Goal: Information Seeking & Learning: Learn about a topic

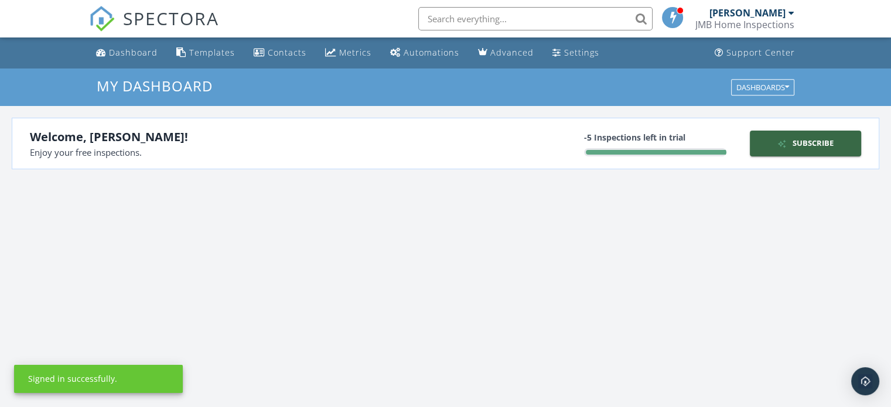
scroll to position [1084, 909]
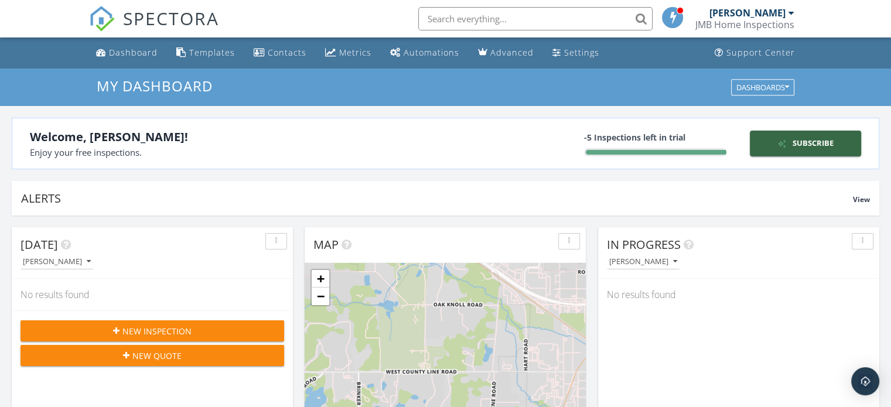
click at [530, 22] on input "text" at bounding box center [535, 18] width 234 height 23
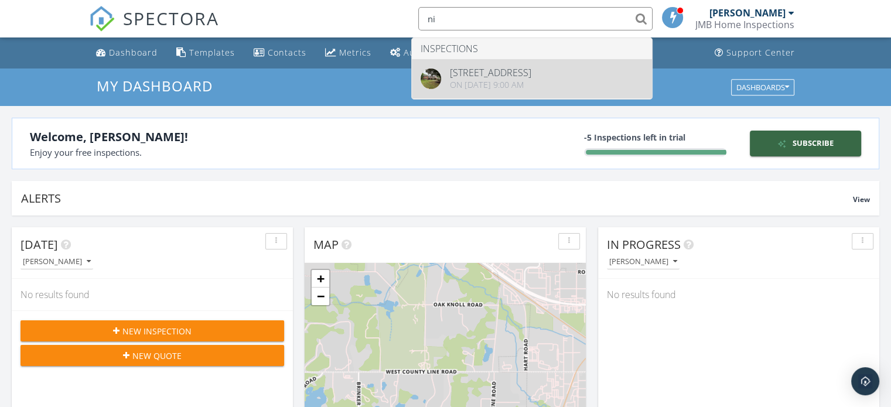
type input "ni"
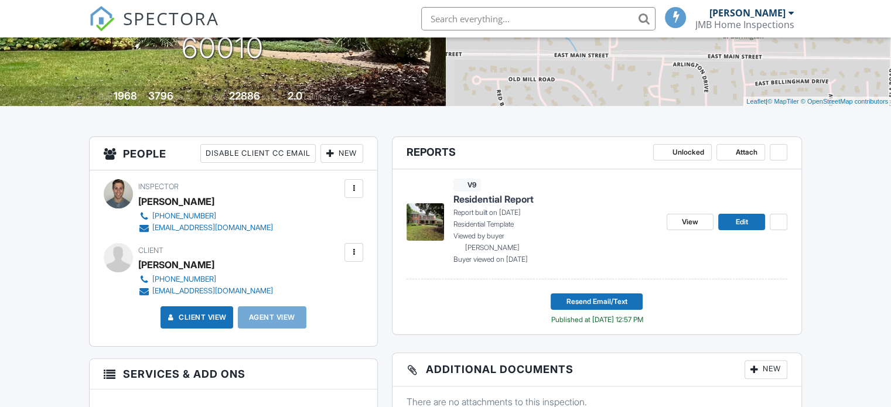
scroll to position [193, 0]
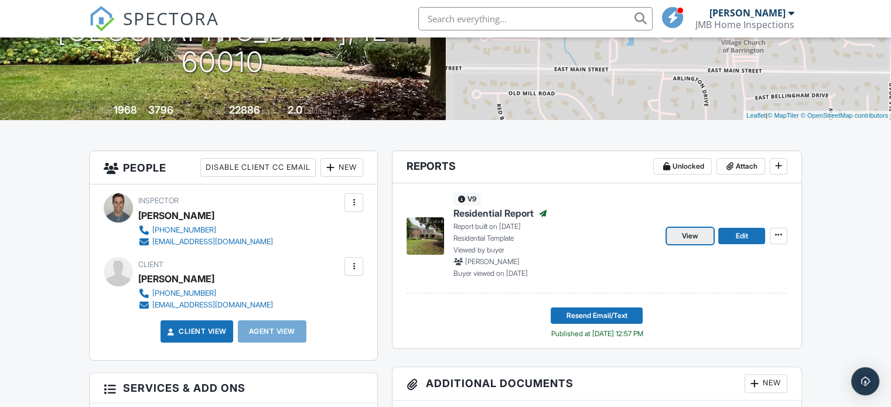
click at [703, 233] on link "View" at bounding box center [690, 236] width 47 height 16
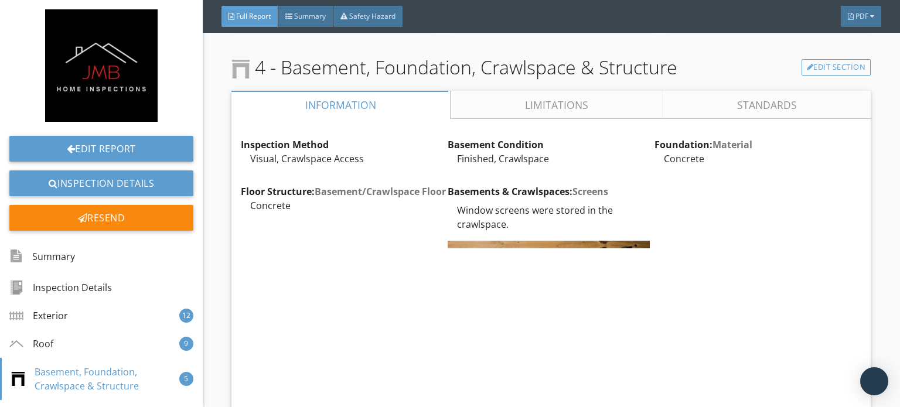
scroll to position [3825, 0]
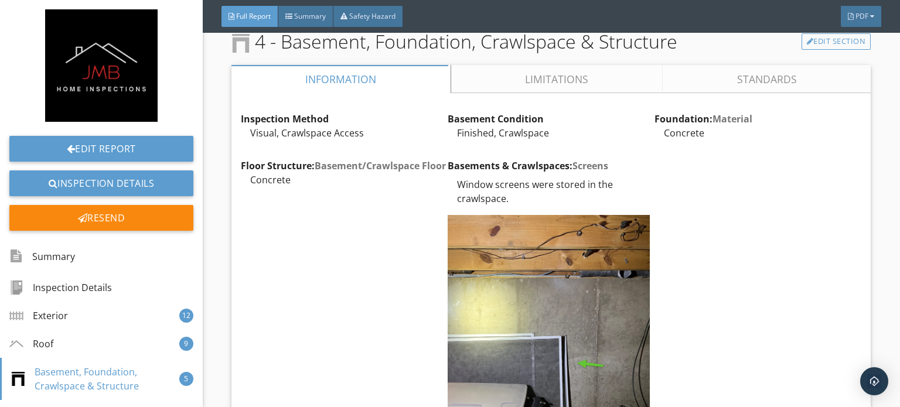
click at [530, 74] on link "Limitations" at bounding box center [557, 79] width 212 height 28
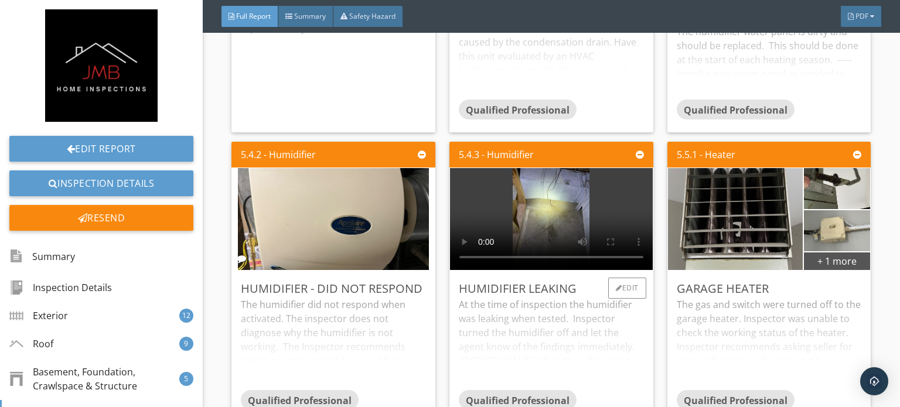
scroll to position [6880, 0]
click at [530, 168] on video at bounding box center [551, 219] width 203 height 102
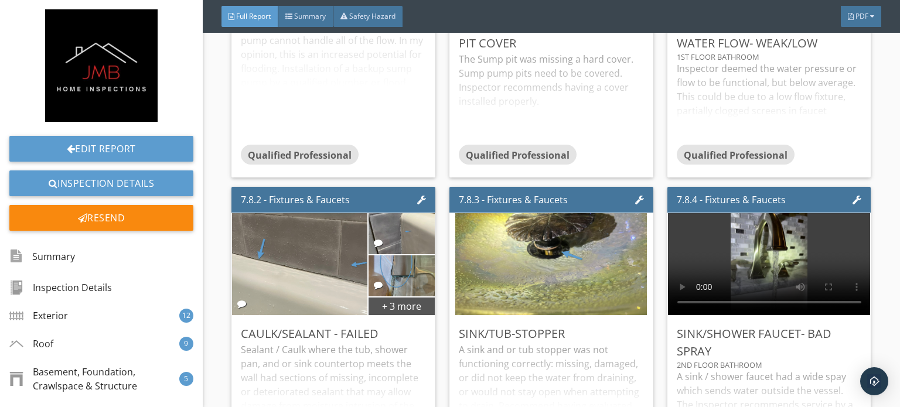
scroll to position [11201, 0]
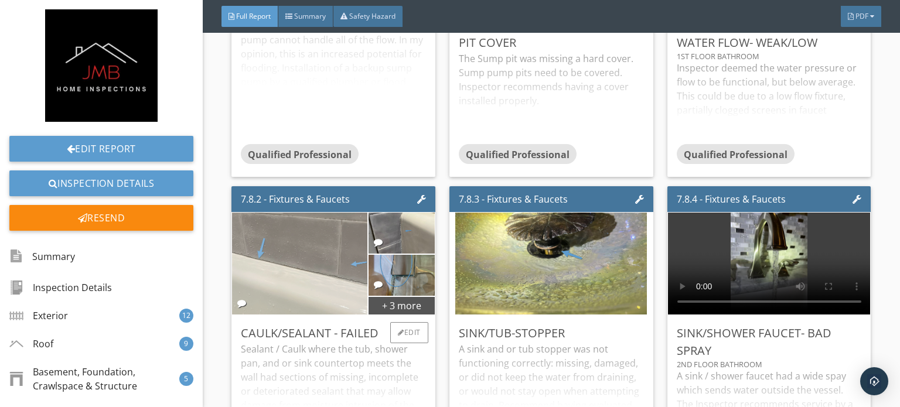
click at [313, 238] on img at bounding box center [300, 263] width 192 height 255
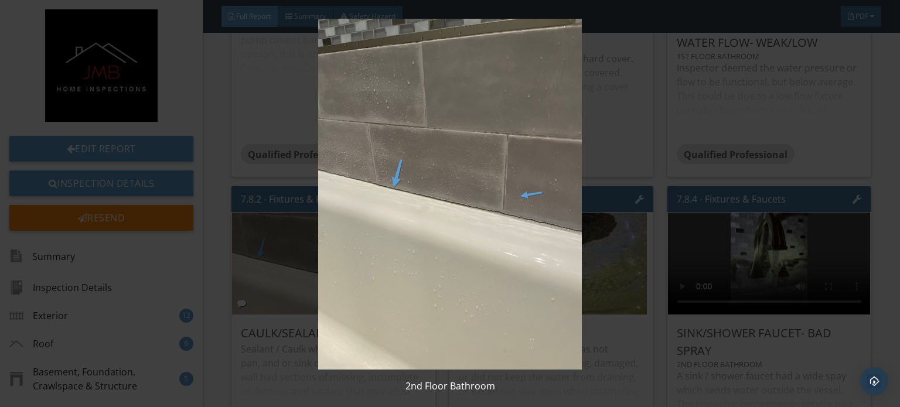
click at [428, 215] on img at bounding box center [449, 194] width 819 height 351
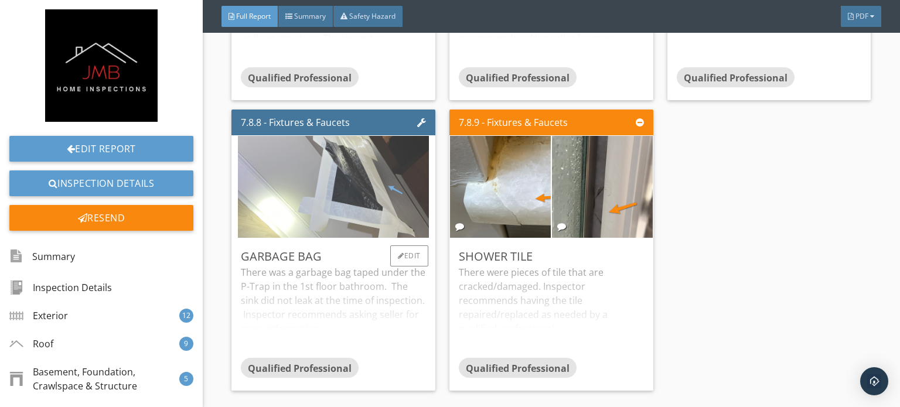
scroll to position [11859, 0]
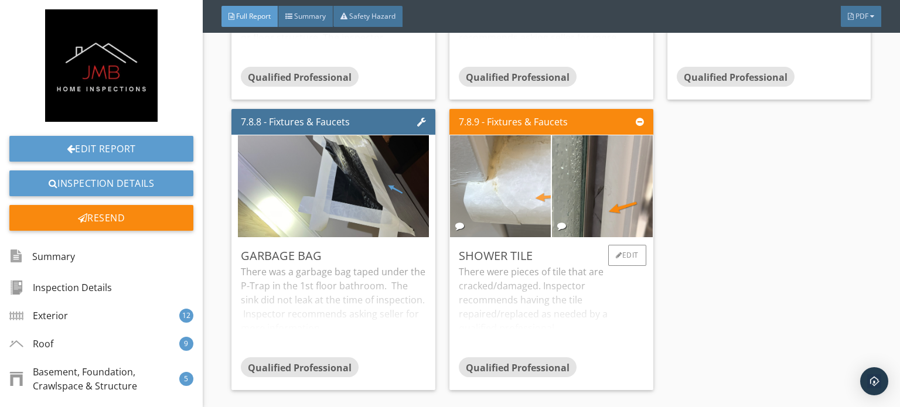
click at [504, 154] on img at bounding box center [501, 186] width 192 height 255
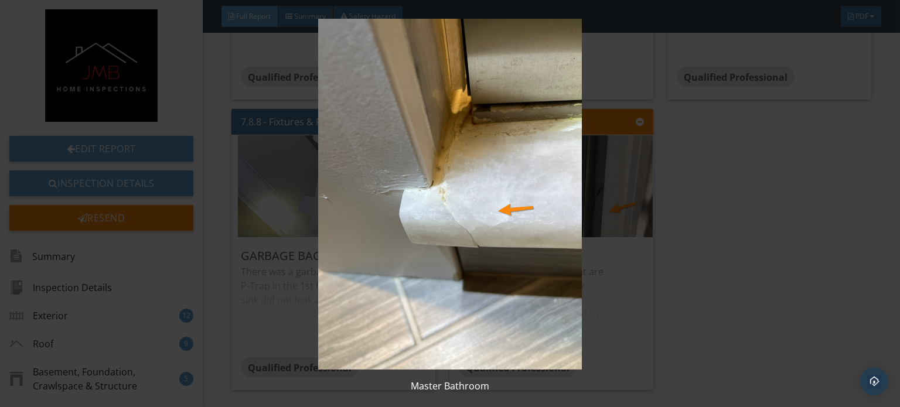
click at [716, 154] on img at bounding box center [449, 194] width 819 height 351
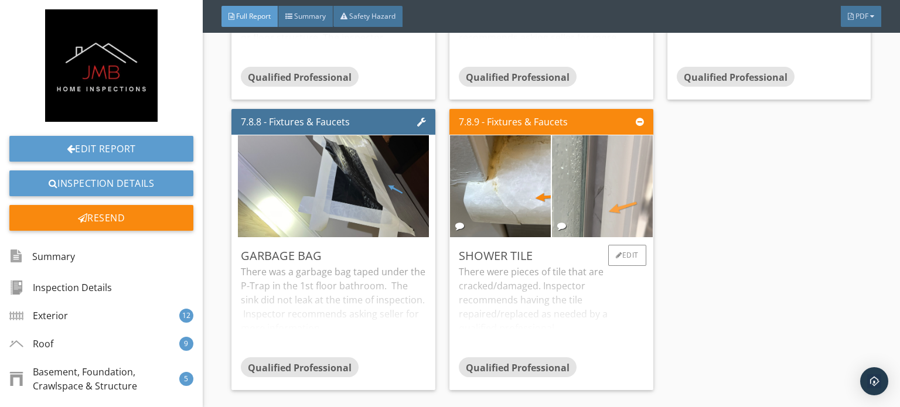
click at [582, 154] on img at bounding box center [602, 186] width 192 height 255
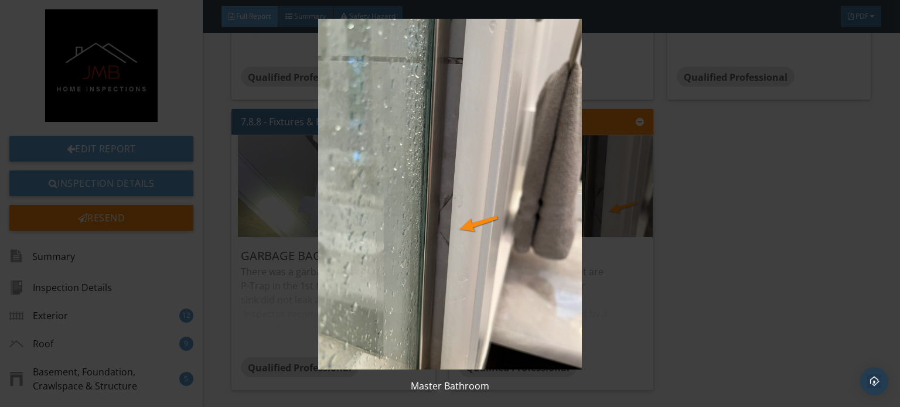
click at [582, 156] on img at bounding box center [449, 194] width 819 height 351
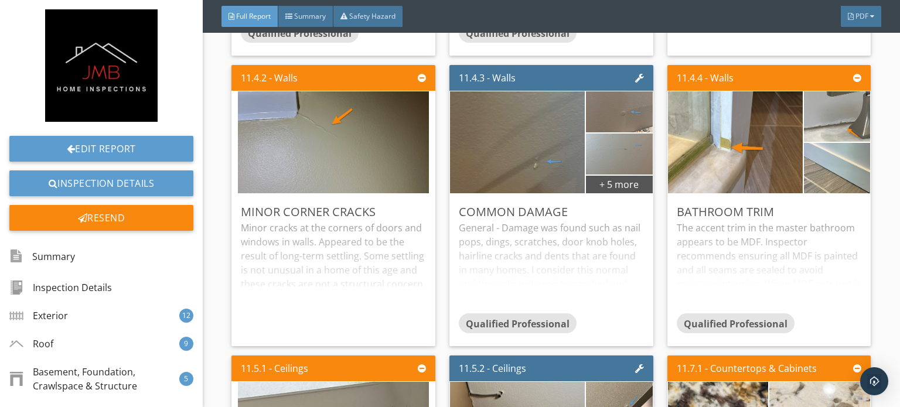
scroll to position [19532, 0]
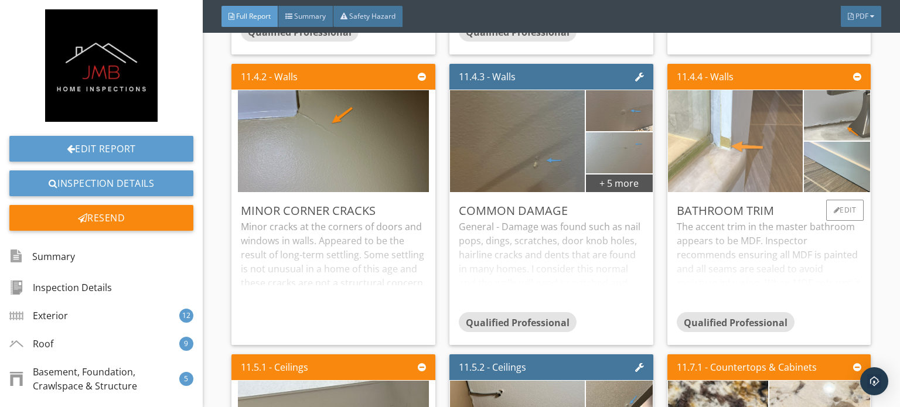
click at [715, 104] on img at bounding box center [736, 141] width 192 height 255
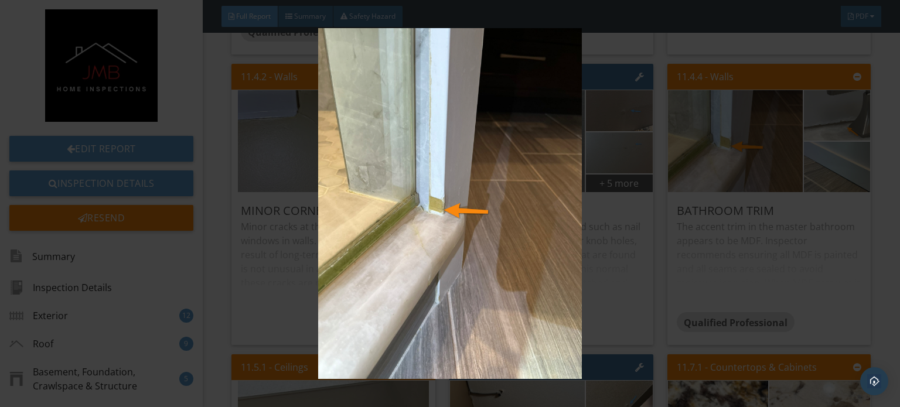
click at [541, 238] on img at bounding box center [449, 203] width 819 height 351
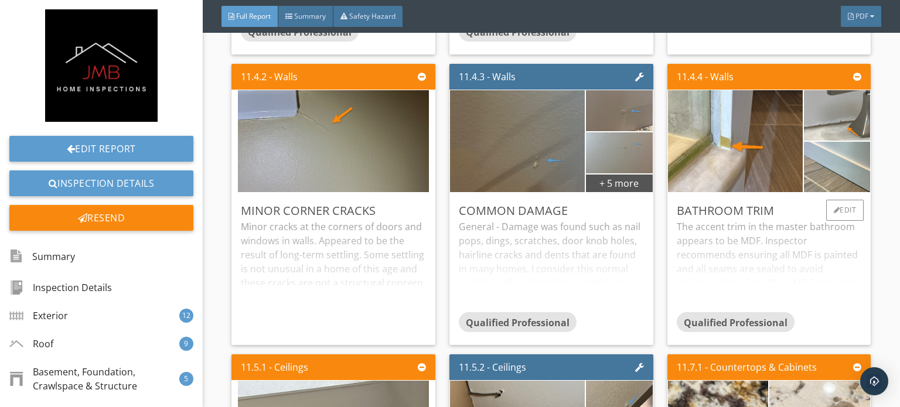
click at [750, 220] on div "The accent trim in the master bathroom appears to be MDF. Inspector recommends …" at bounding box center [769, 266] width 185 height 93
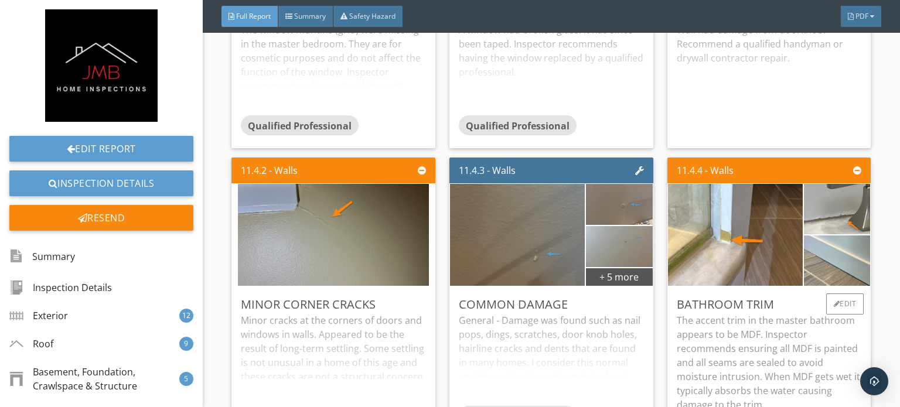
scroll to position [19437, 0]
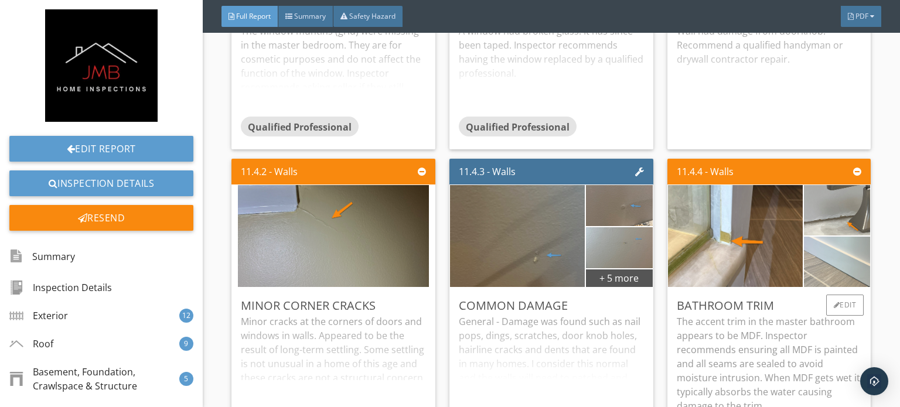
click at [815, 199] on img at bounding box center [837, 262] width 94 height 126
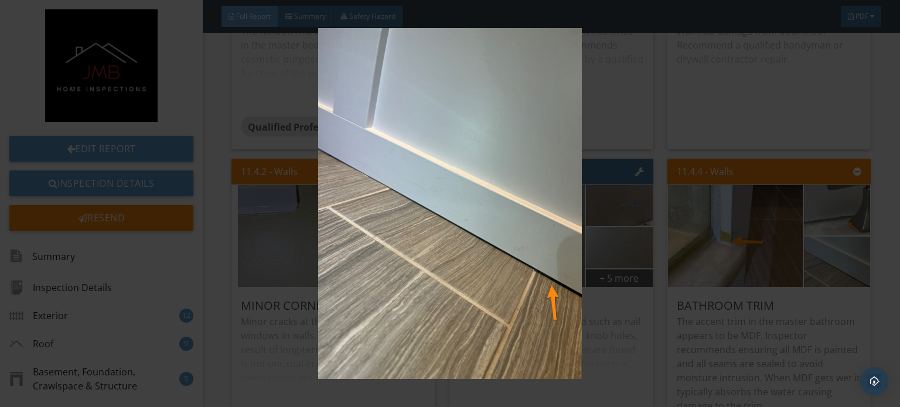
click at [535, 264] on img at bounding box center [449, 203] width 819 height 351
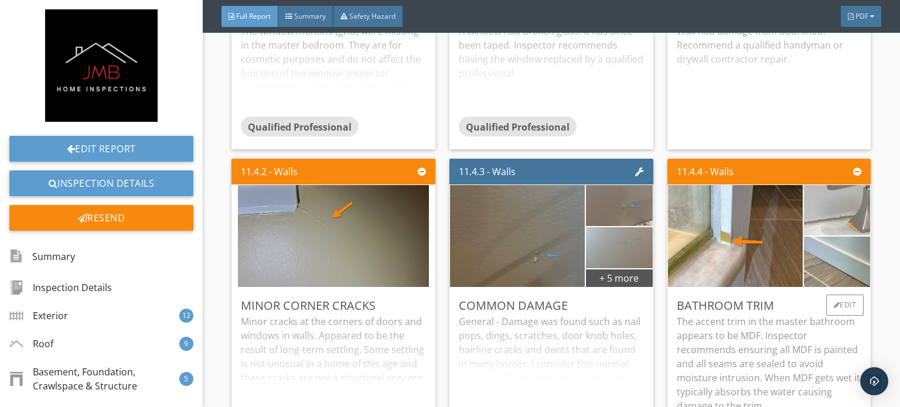
click at [833, 148] on img at bounding box center [837, 211] width 94 height 126
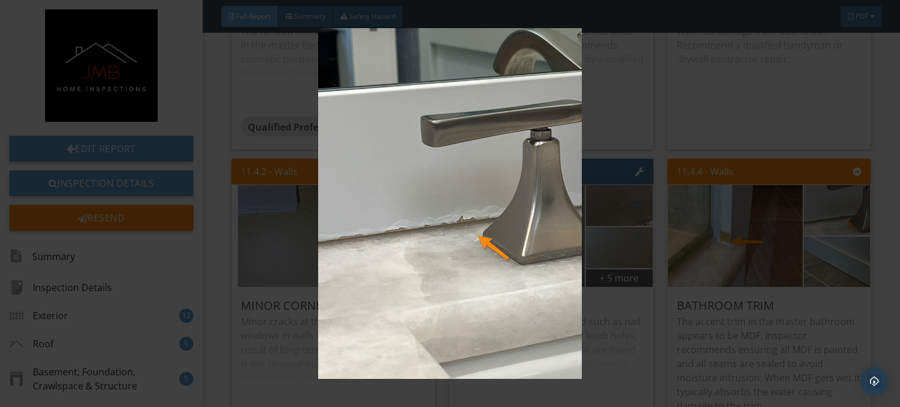
click at [459, 240] on img at bounding box center [449, 203] width 819 height 351
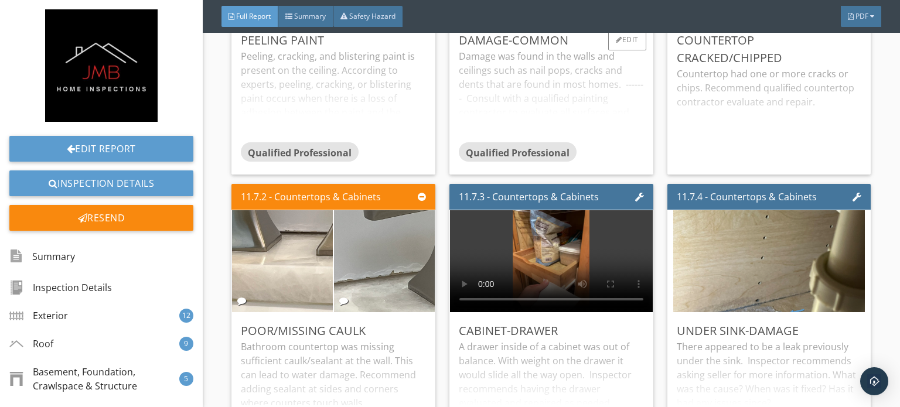
scroll to position [20127, 0]
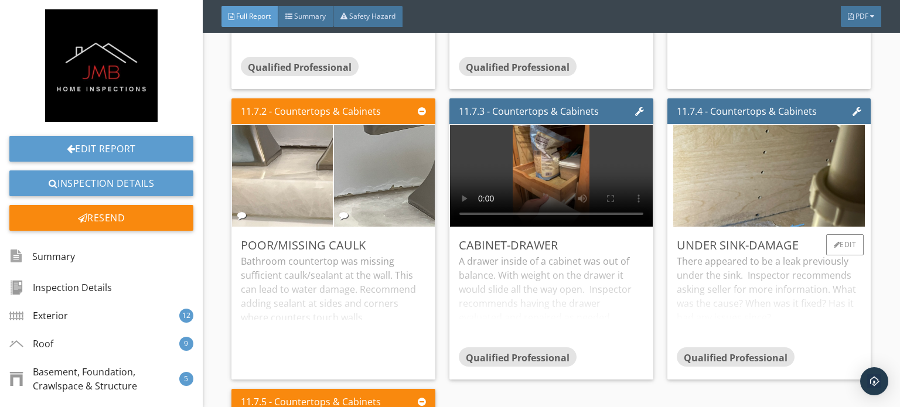
click at [796, 254] on div "There appeared to be a leak previously under the sink. Inspector recommends ask…" at bounding box center [769, 300] width 185 height 93
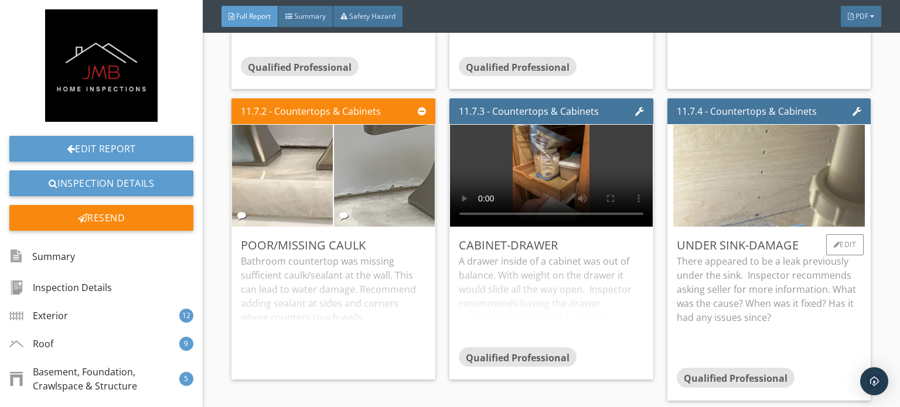
click at [757, 139] on img at bounding box center [769, 176] width 192 height 255
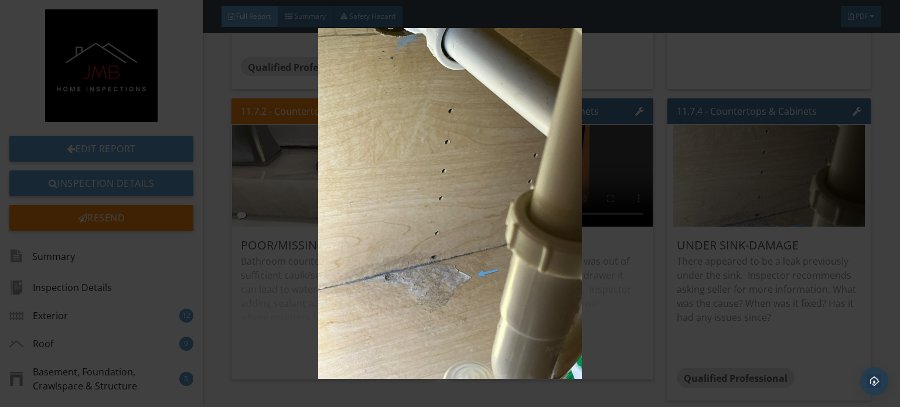
click at [472, 213] on img at bounding box center [449, 203] width 819 height 351
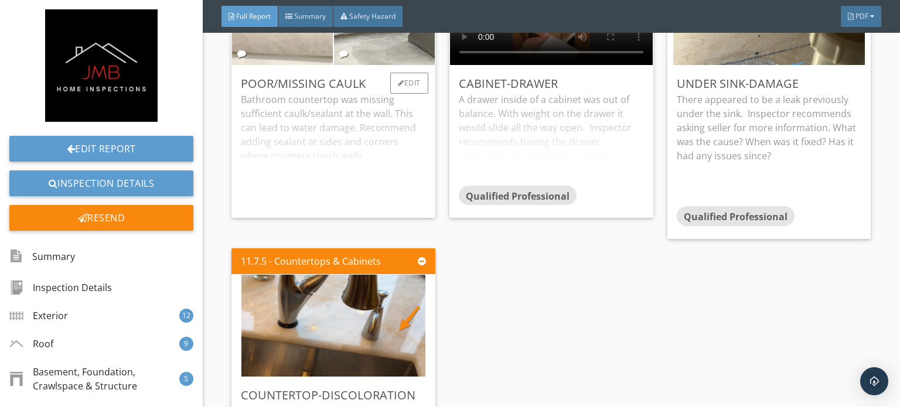
scroll to position [20288, 0]
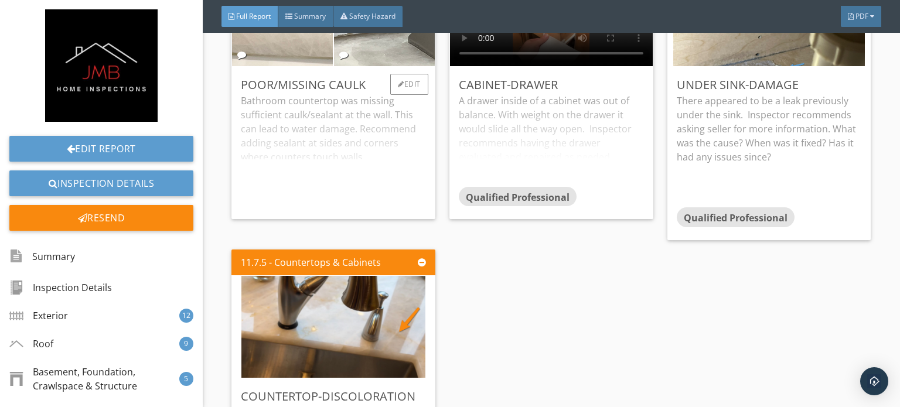
click at [326, 243] on img at bounding box center [333, 326] width 184 height 255
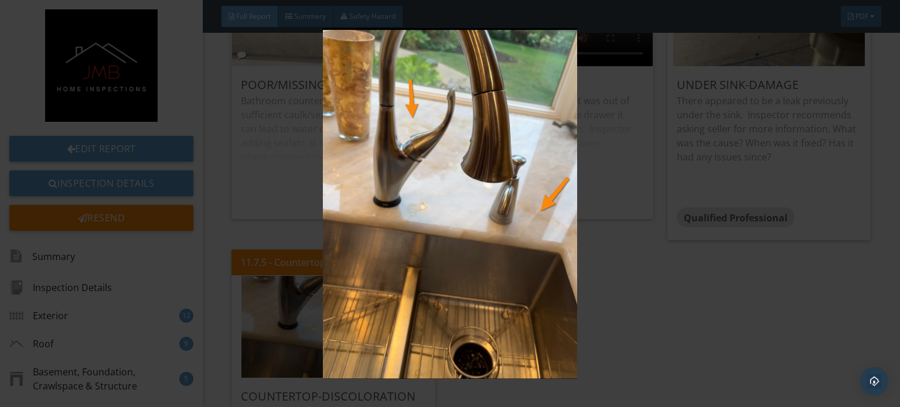
click at [326, 243] on img at bounding box center [449, 203] width 819 height 351
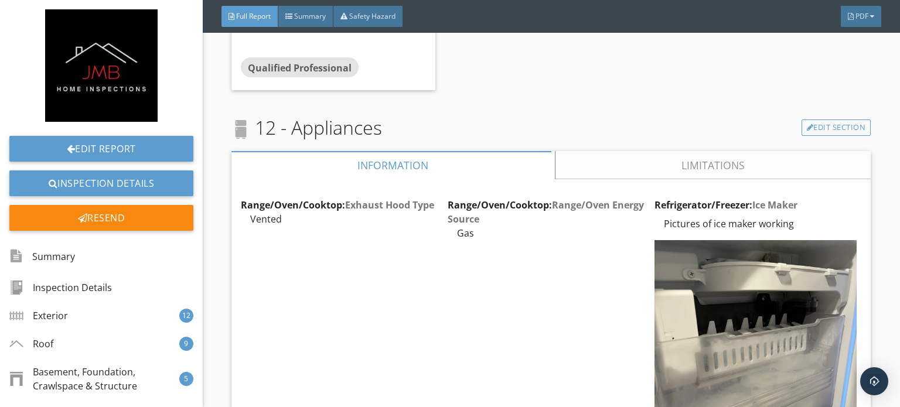
scroll to position [20728, 0]
click at [647, 151] on link "Limitations" at bounding box center [713, 165] width 316 height 28
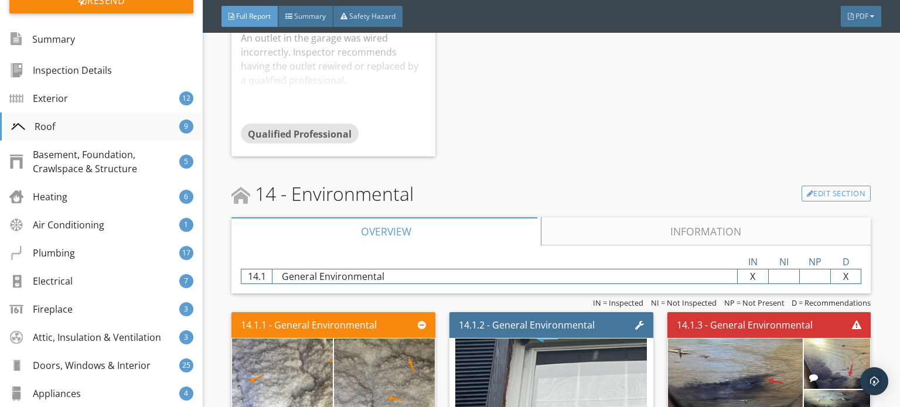
scroll to position [218, 0]
click at [63, 245] on div "Plumbing" at bounding box center [44, 252] width 66 height 14
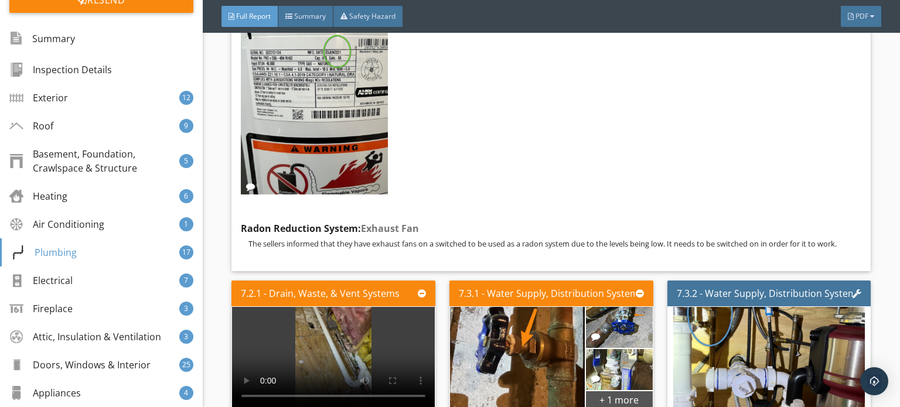
scroll to position [8881, 0]
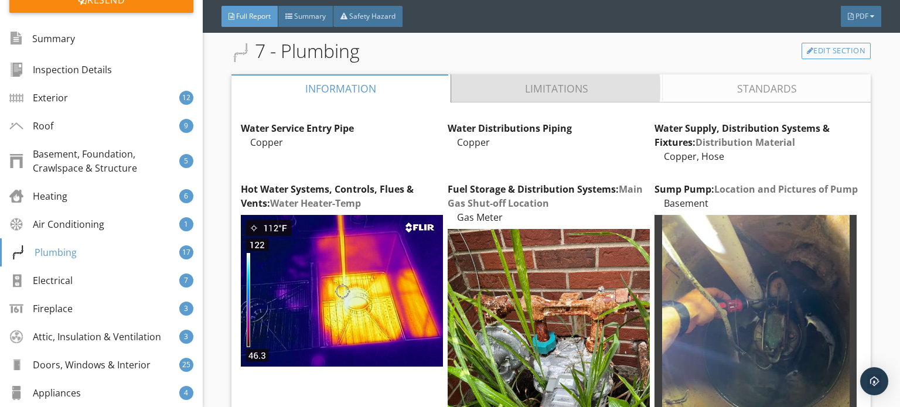
click at [589, 74] on link "Limitations" at bounding box center [557, 88] width 212 height 28
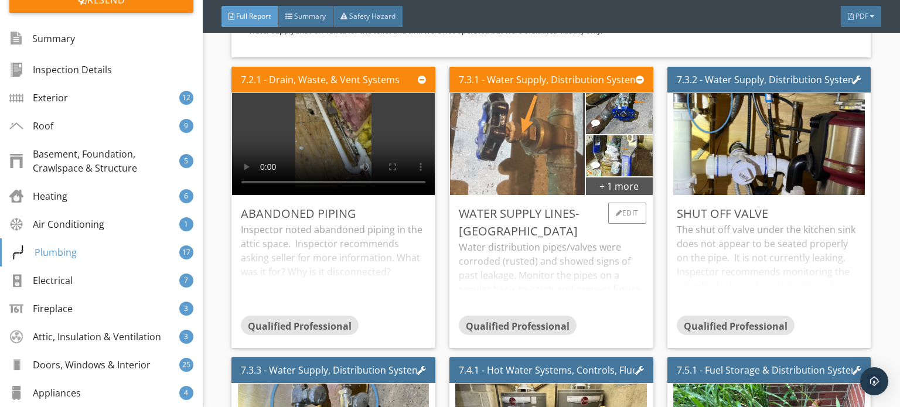
scroll to position [9339, 0]
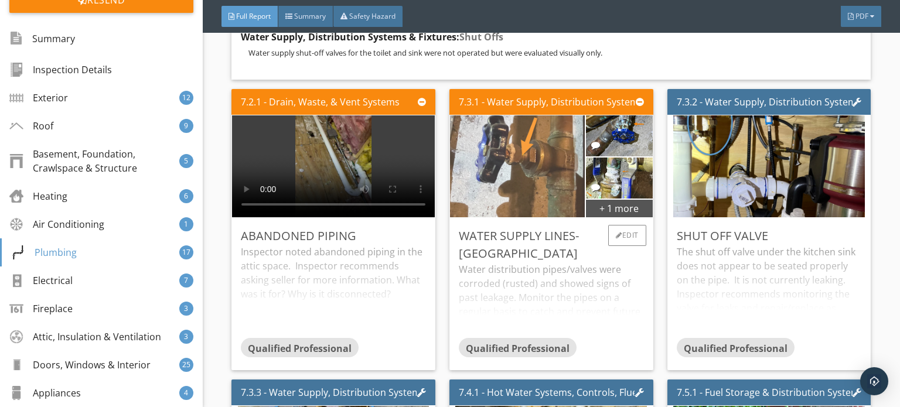
click at [530, 136] on img at bounding box center [518, 166] width 192 height 255
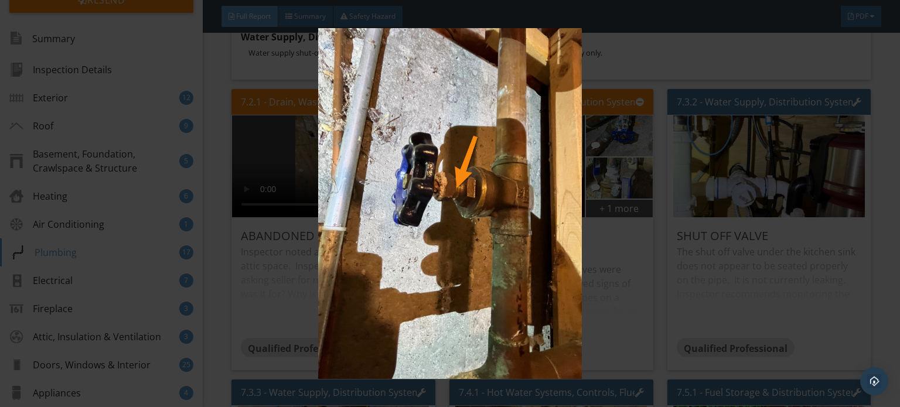
click at [537, 277] on img at bounding box center [449, 203] width 819 height 351
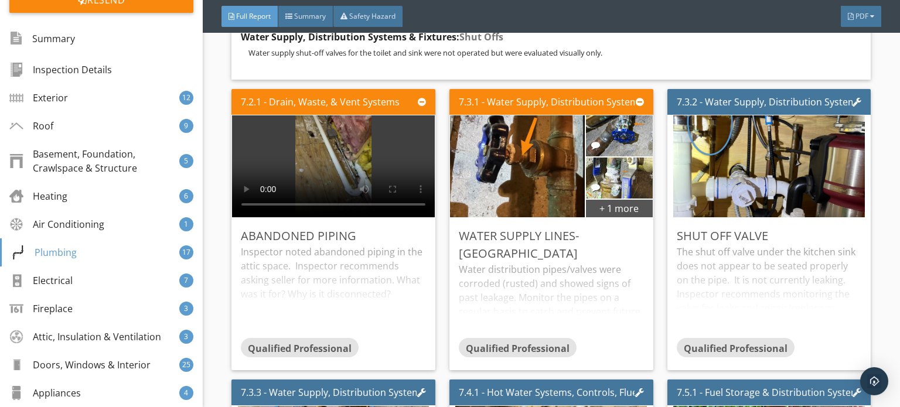
click at [331, 115] on video at bounding box center [333, 166] width 203 height 102
click at [326, 115] on video at bounding box center [333, 166] width 203 height 102
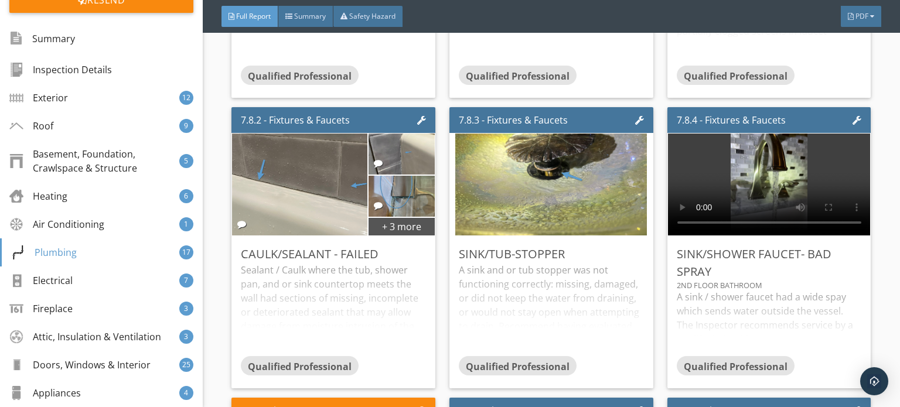
scroll to position [10193, 0]
click at [395, 169] on img at bounding box center [401, 196] width 77 height 103
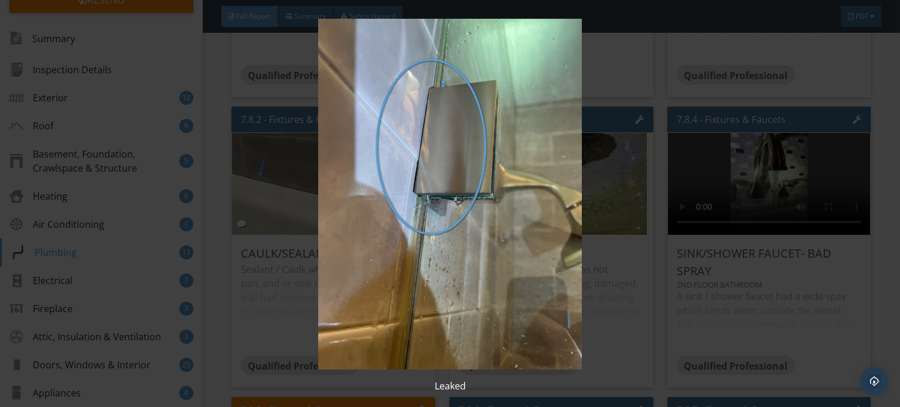
click at [642, 238] on img at bounding box center [449, 194] width 819 height 351
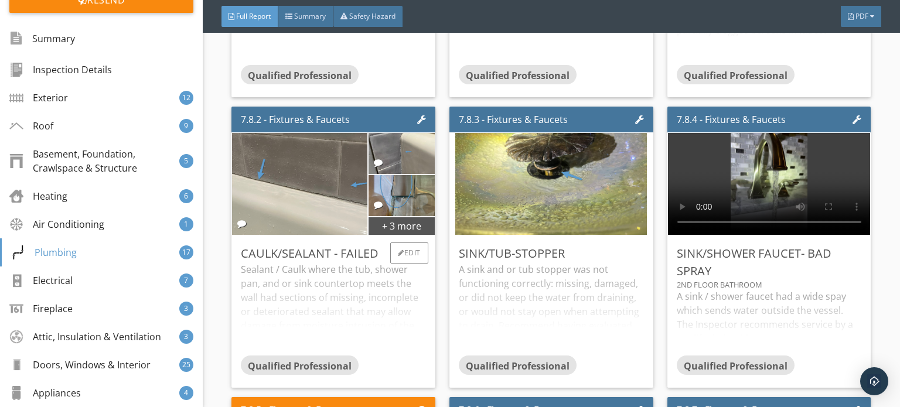
click at [344, 262] on div "Sealant / Caulk where the tub, shower pan, and or sink countertop meets the wal…" at bounding box center [333, 308] width 185 height 93
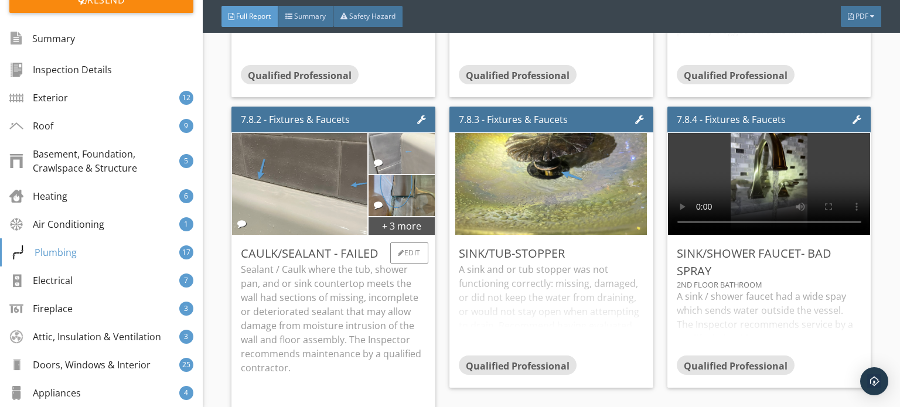
click at [403, 119] on img at bounding box center [401, 154] width 77 height 103
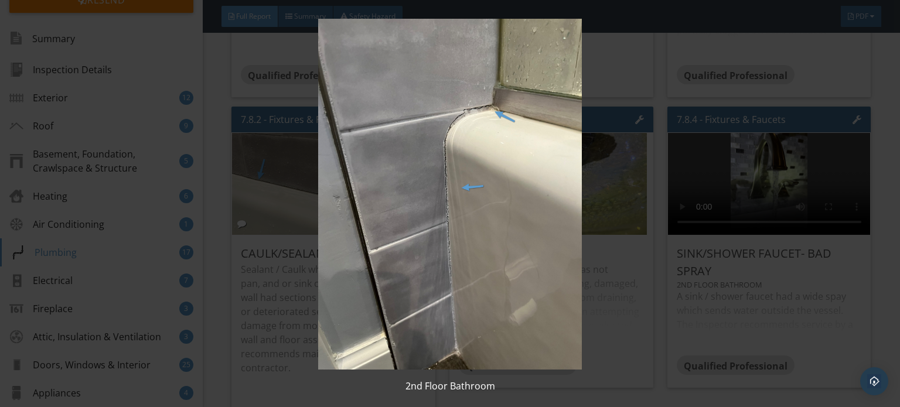
click at [693, 156] on img at bounding box center [449, 194] width 819 height 351
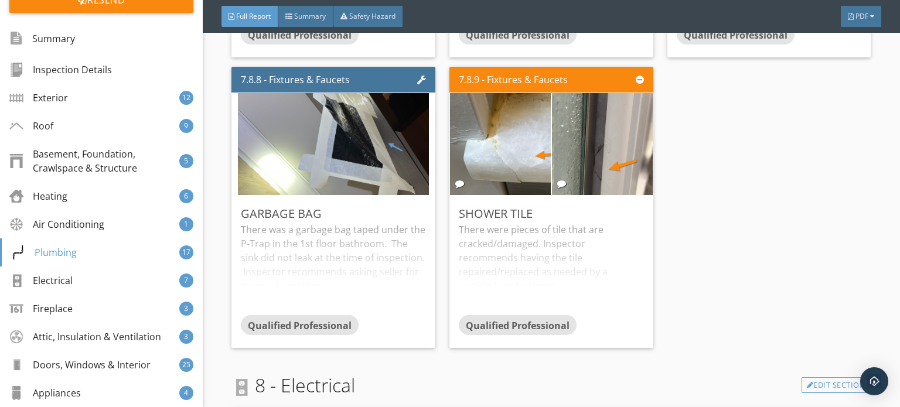
scroll to position [10872, 0]
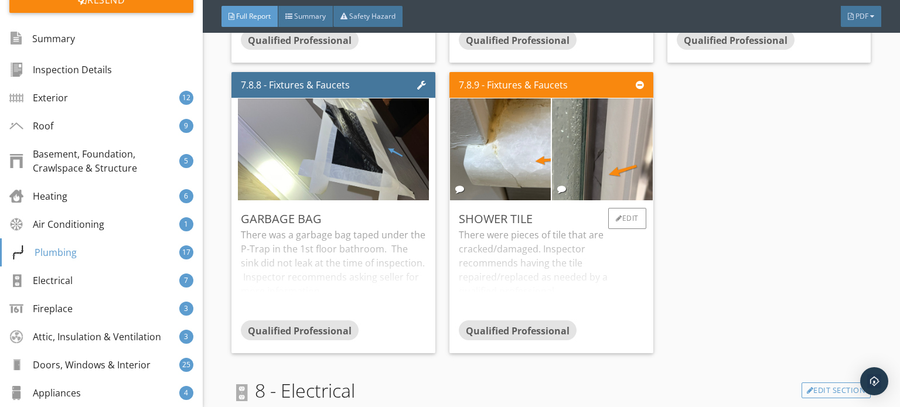
click at [523, 228] on div "There were pieces of tile that are cracked/damaged. Inspector recommends having…" at bounding box center [551, 274] width 185 height 93
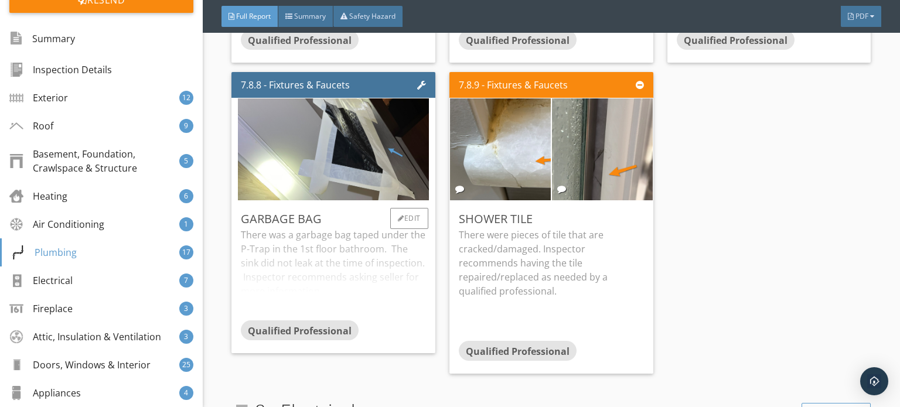
click at [342, 228] on div "There was a garbage bag taped under the P-Trap in the 1st floor bathroom. The s…" at bounding box center [333, 274] width 185 height 93
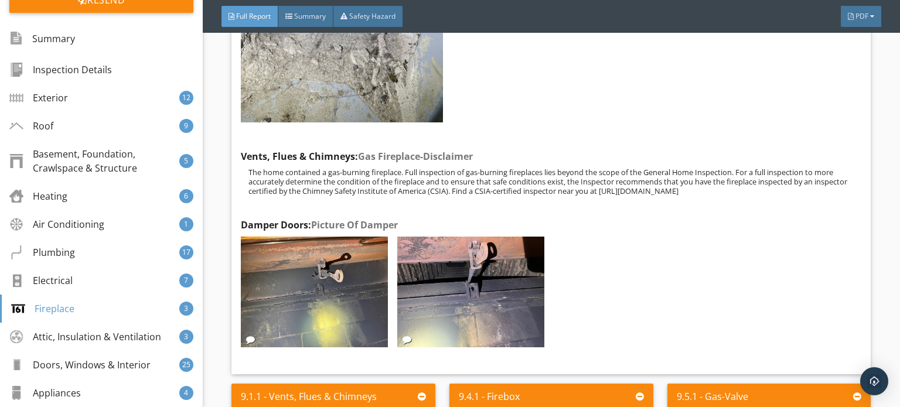
scroll to position [14244, 0]
